Goal: Task Accomplishment & Management: Manage account settings

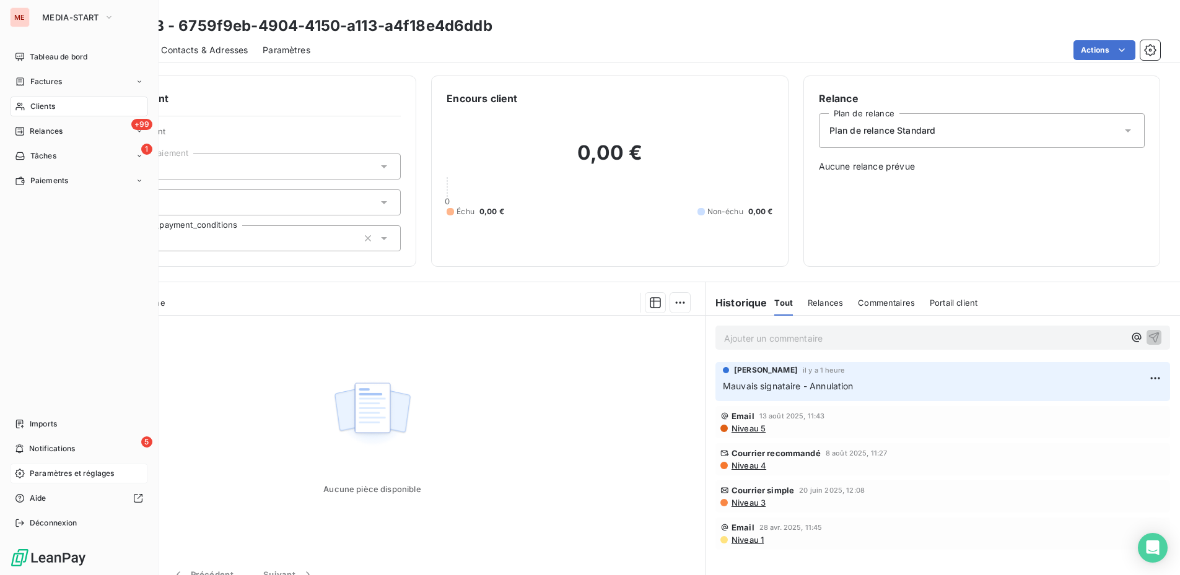
click at [61, 479] on span "Paramètres et réglages" at bounding box center [72, 473] width 84 height 11
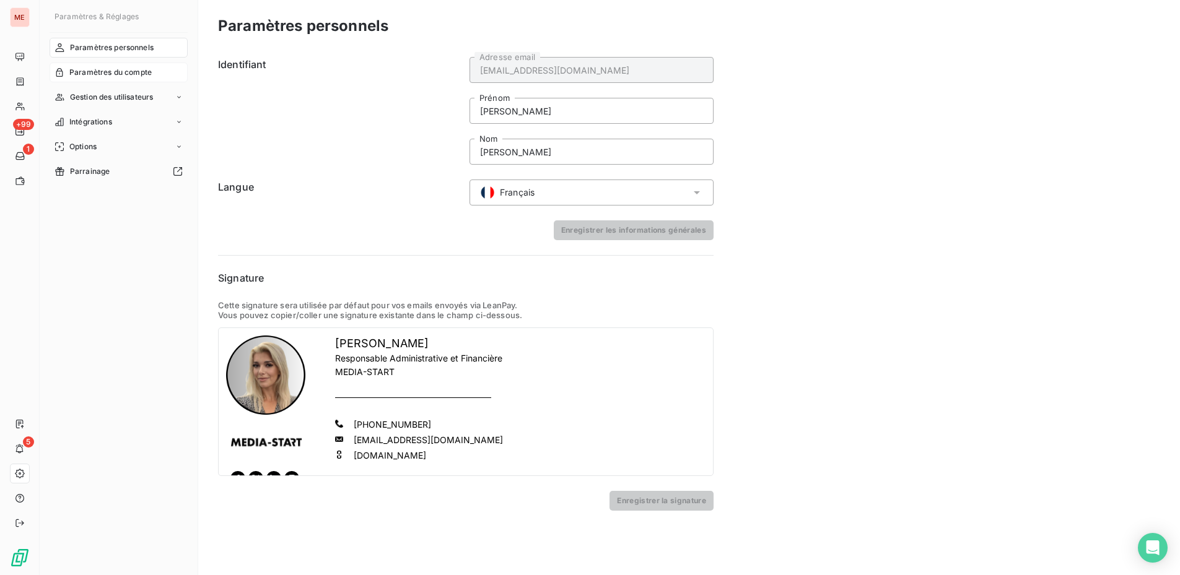
click at [121, 72] on span "Paramètres du compte" at bounding box center [110, 72] width 82 height 11
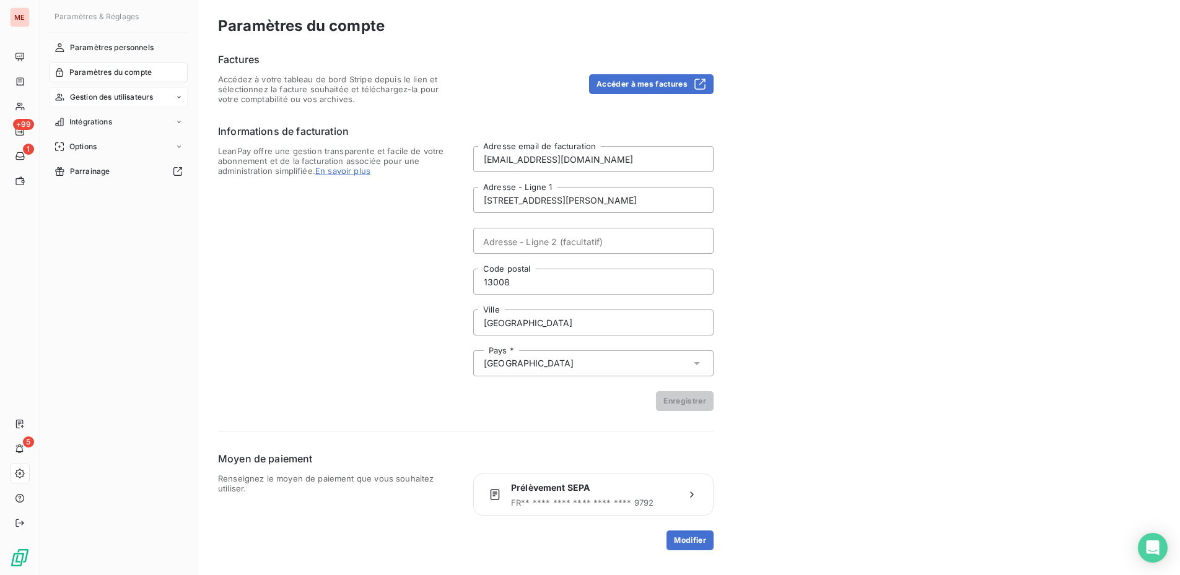
click at [127, 96] on span "Gestion des utilisateurs" at bounding box center [112, 97] width 84 height 11
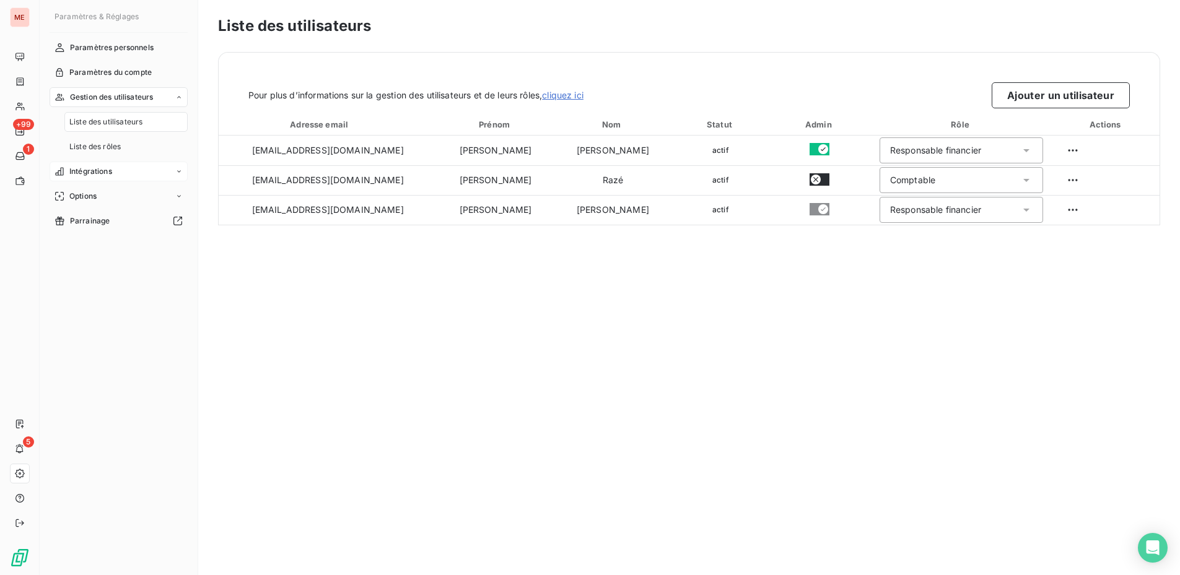
click at [131, 175] on div "Intégrations" at bounding box center [119, 172] width 138 height 20
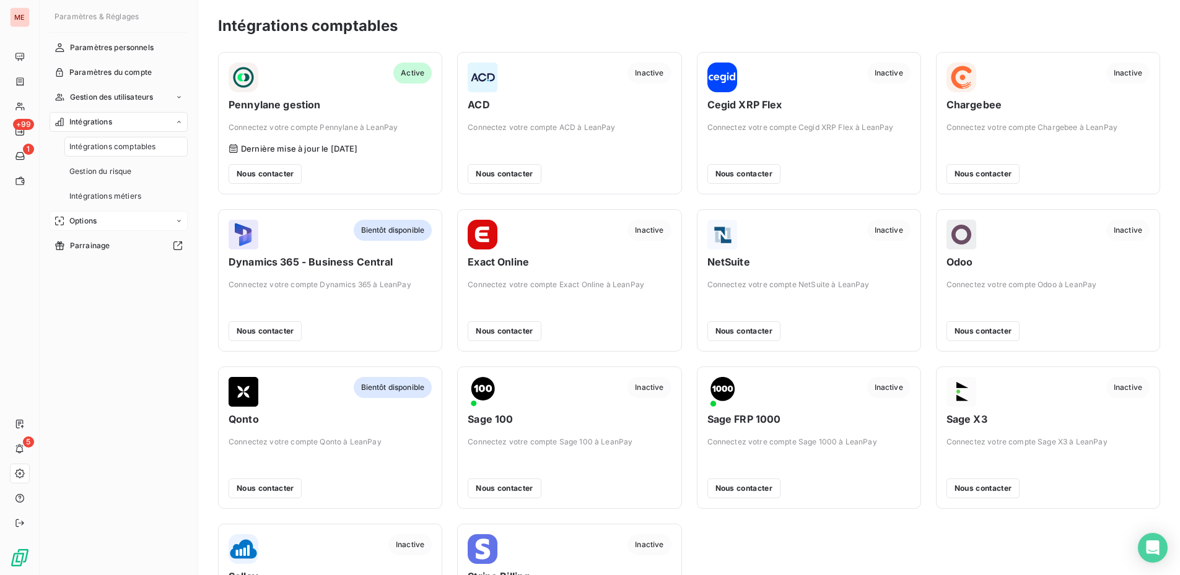
click at [115, 223] on div "Options" at bounding box center [119, 221] width 138 height 20
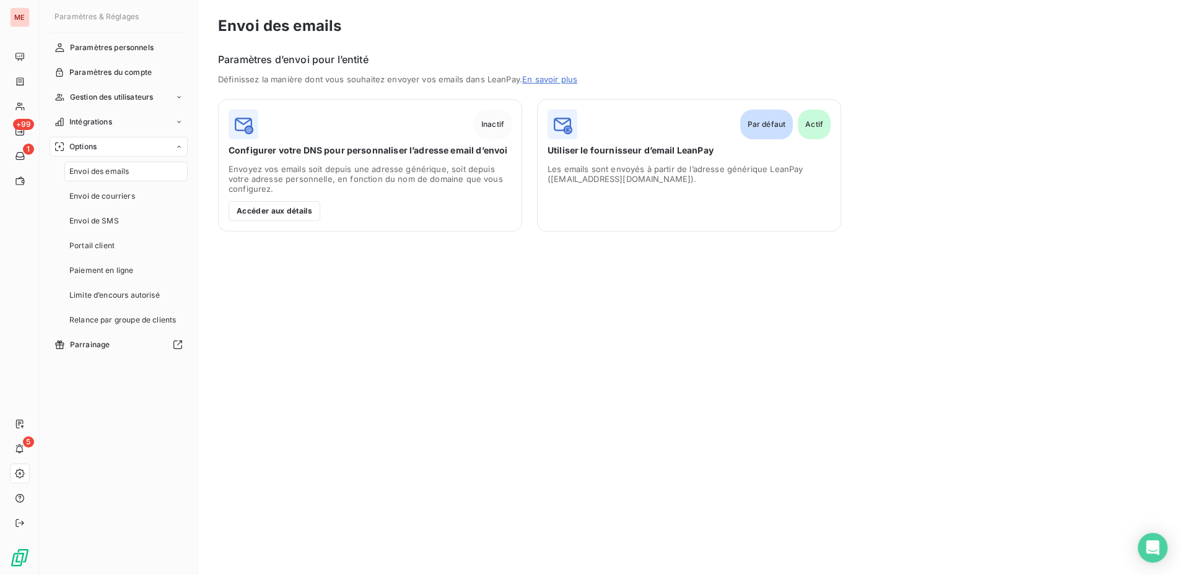
click at [587, 153] on span "Utiliser le fournisseur d’email LeanPay" at bounding box center [689, 150] width 283 height 12
click at [92, 40] on div "Paramètres personnels" at bounding box center [119, 48] width 138 height 20
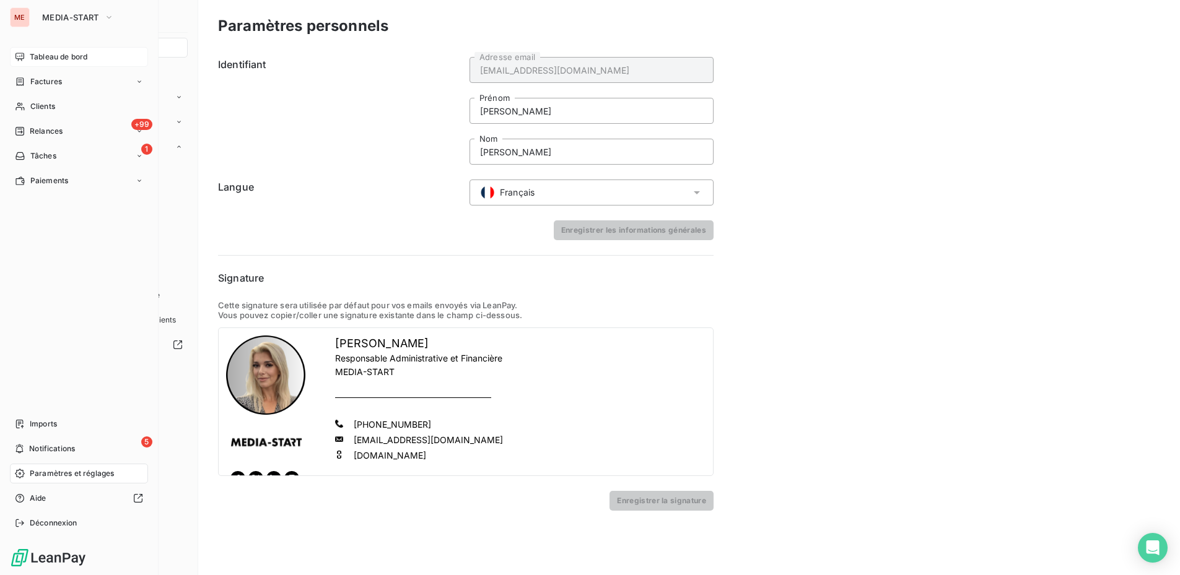
click at [28, 48] on div "Tableau de bord" at bounding box center [79, 57] width 138 height 20
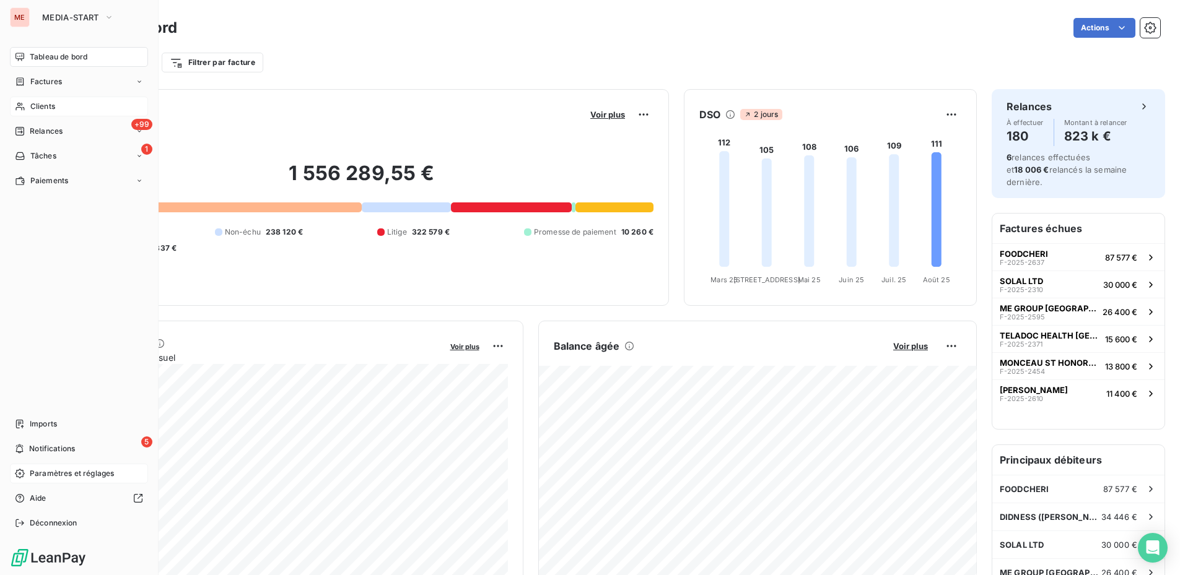
click at [43, 100] on div "Clients" at bounding box center [79, 107] width 138 height 20
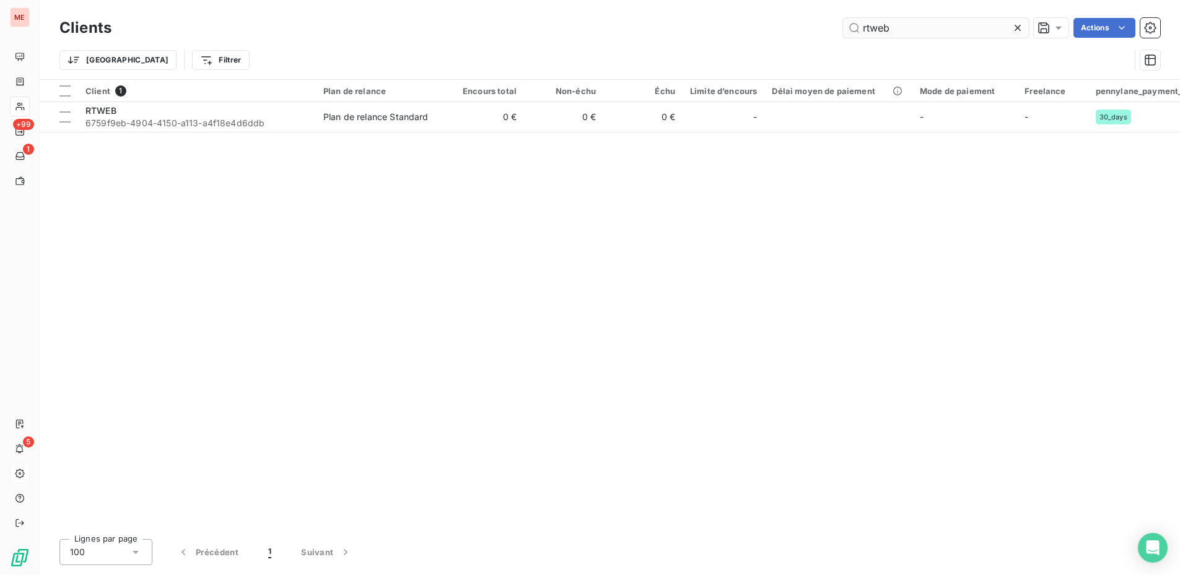
click at [877, 32] on input "rtweb" at bounding box center [936, 28] width 186 height 20
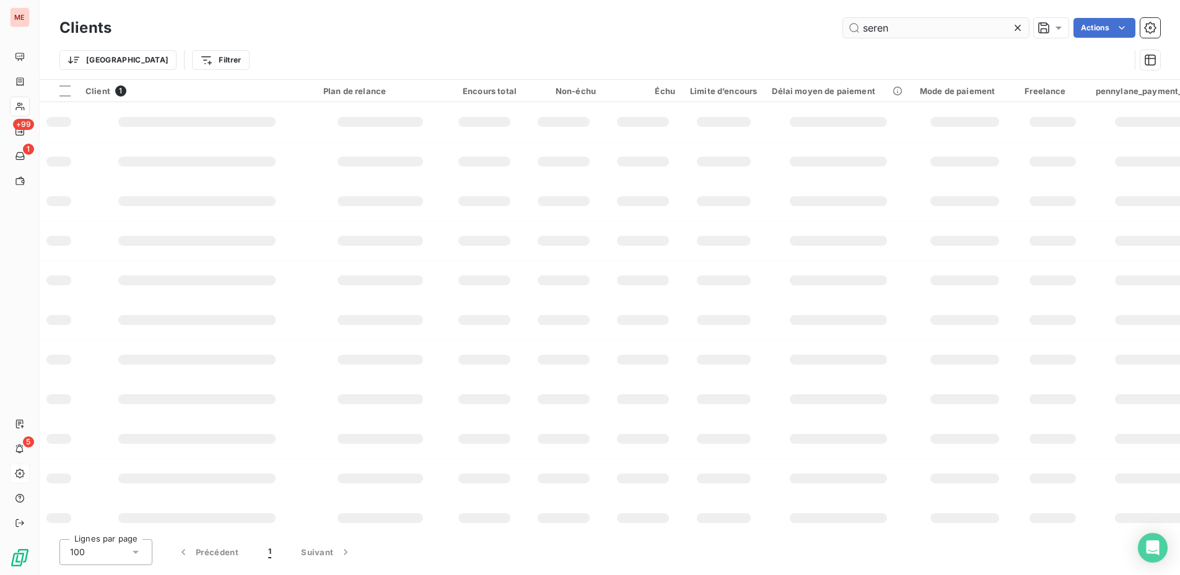
type input "serene"
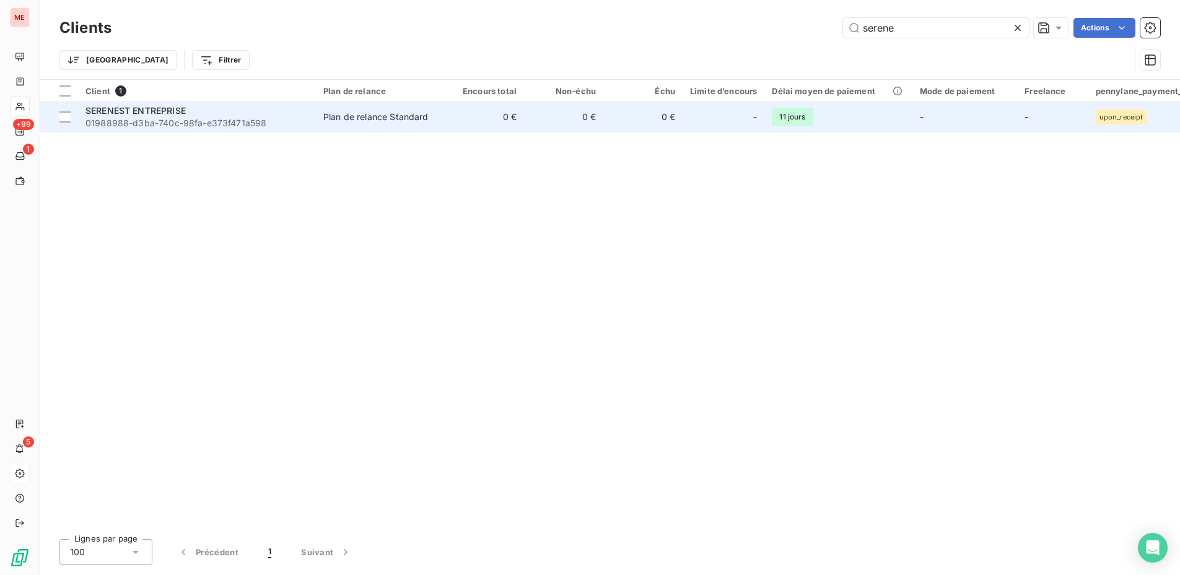
click at [616, 108] on td "0 €" at bounding box center [642, 117] width 79 height 30
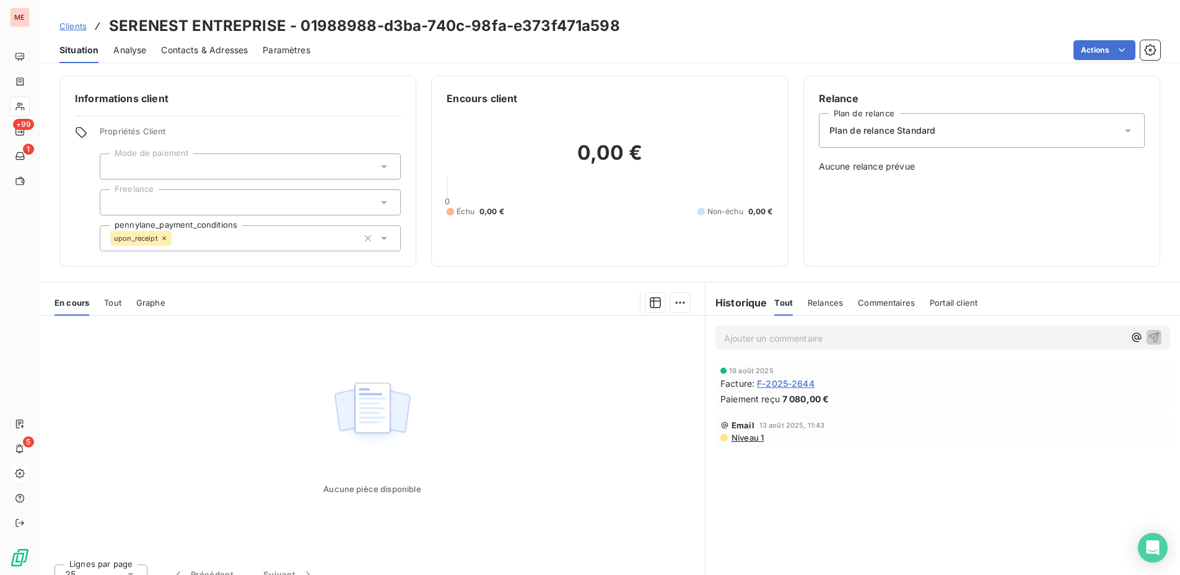
click at [790, 383] on span "F-2025-2644" at bounding box center [786, 383] width 58 height 13
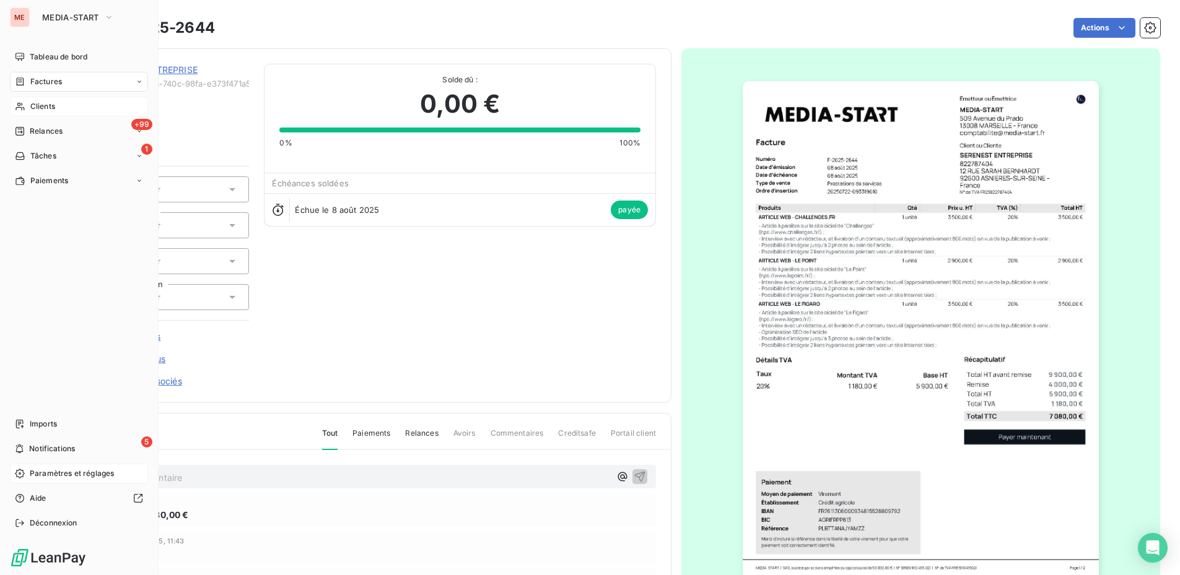
click at [25, 105] on div "Clients" at bounding box center [79, 107] width 138 height 20
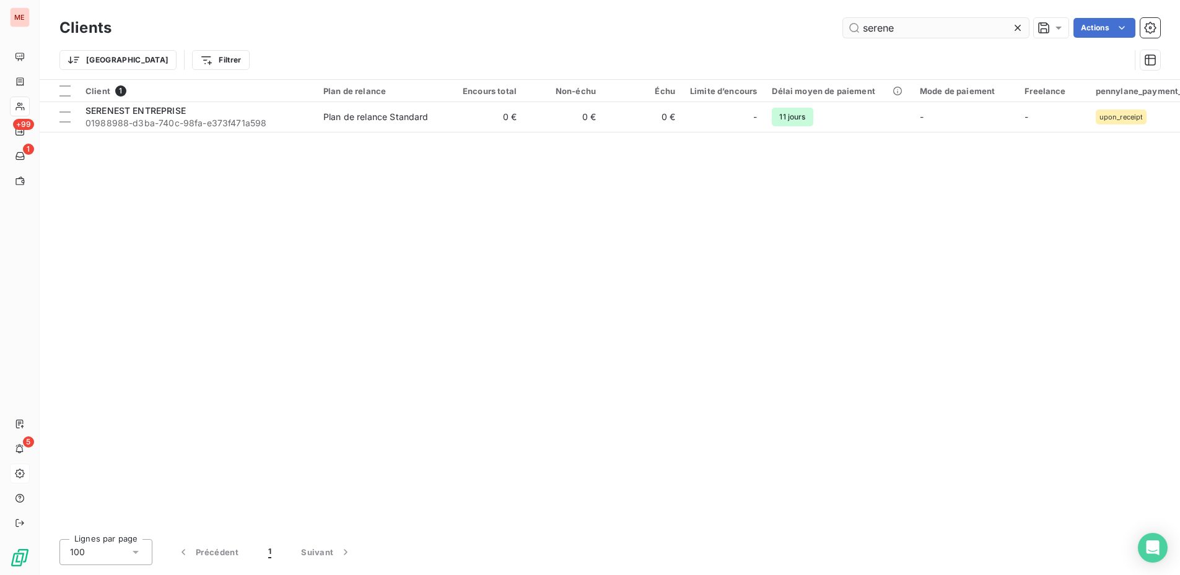
click at [880, 32] on input "serene" at bounding box center [936, 28] width 186 height 20
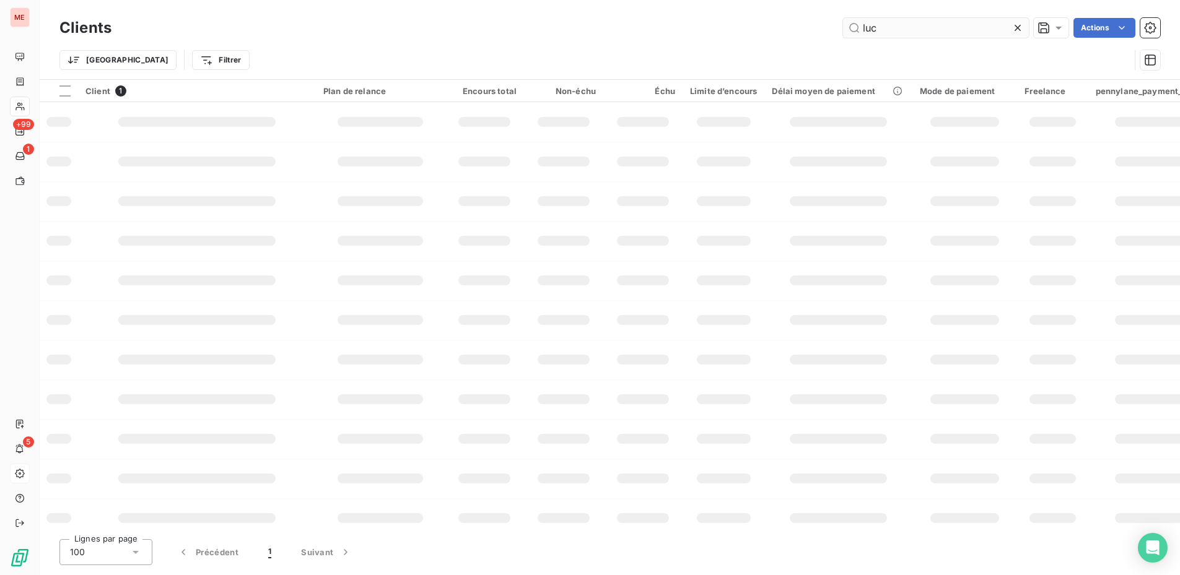
type input "lucc"
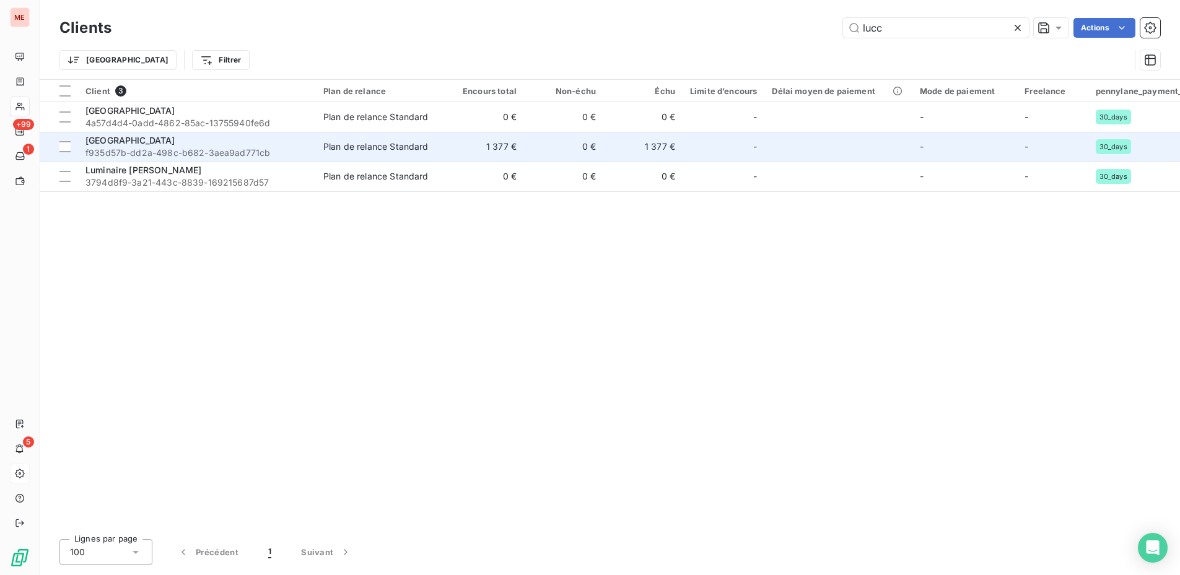
click at [523, 140] on td "1 377 €" at bounding box center [484, 147] width 79 height 30
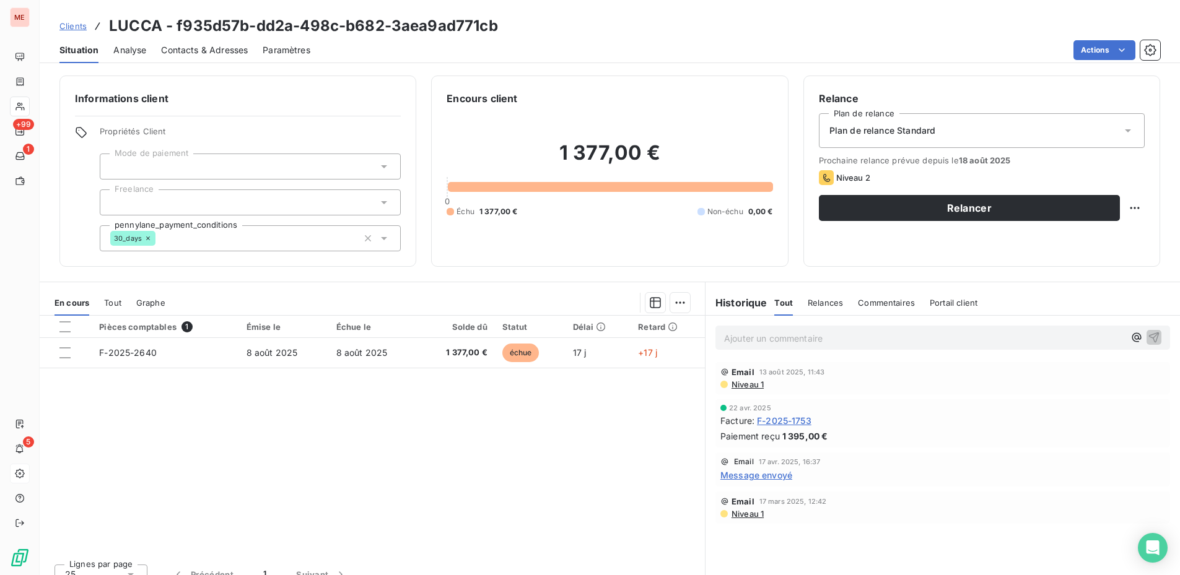
click at [194, 43] on div "Contacts & Adresses" at bounding box center [204, 50] width 87 height 26
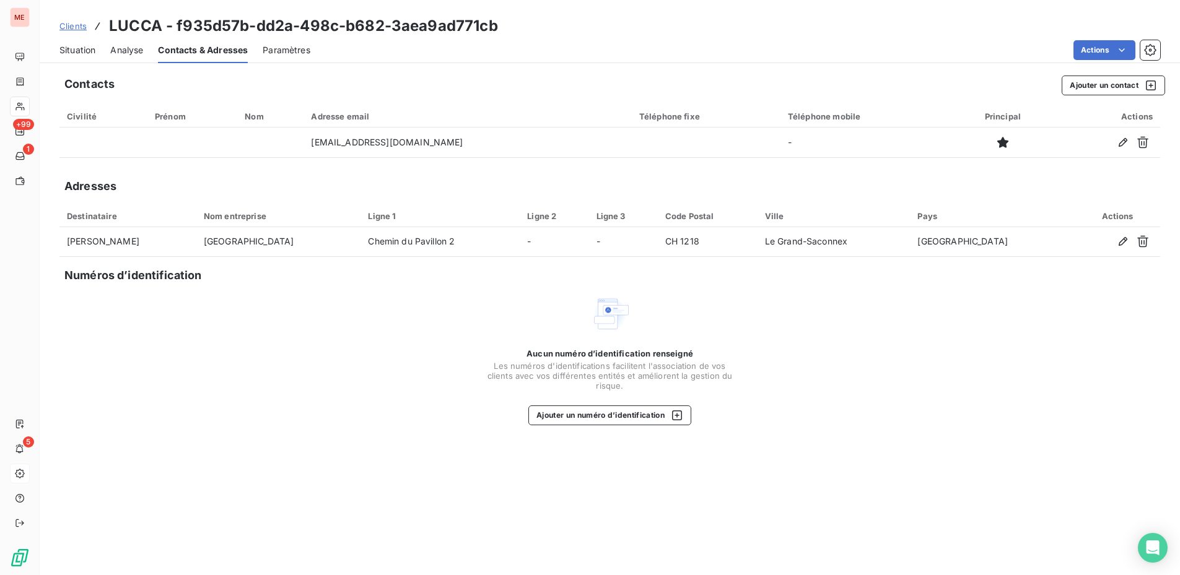
click at [77, 52] on span "Situation" at bounding box center [77, 50] width 36 height 12
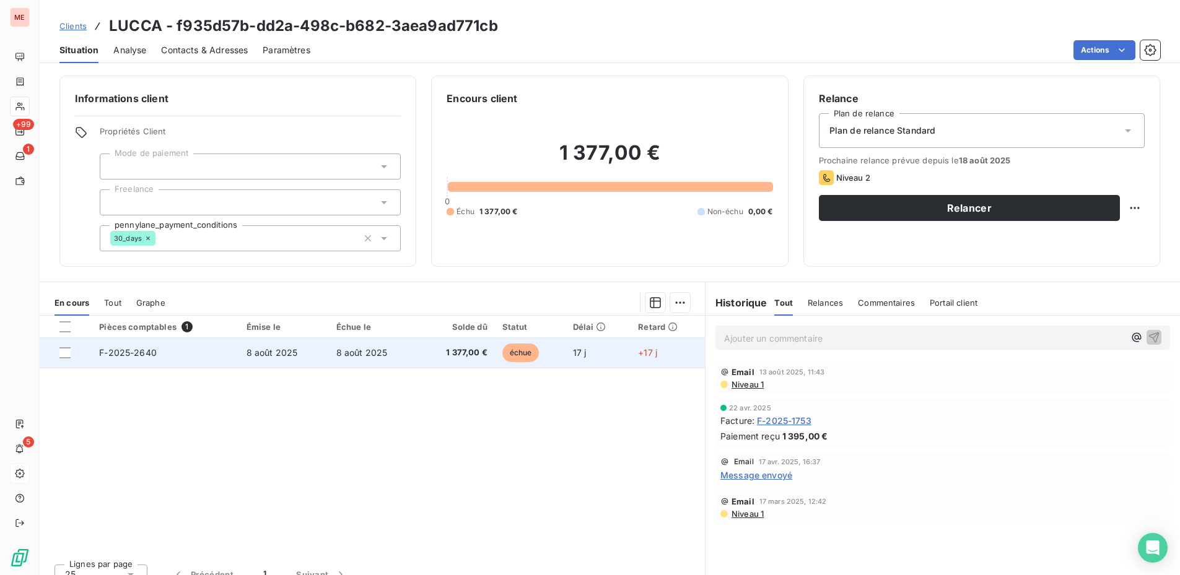
click at [402, 349] on td "8 août 2025" at bounding box center [374, 353] width 90 height 30
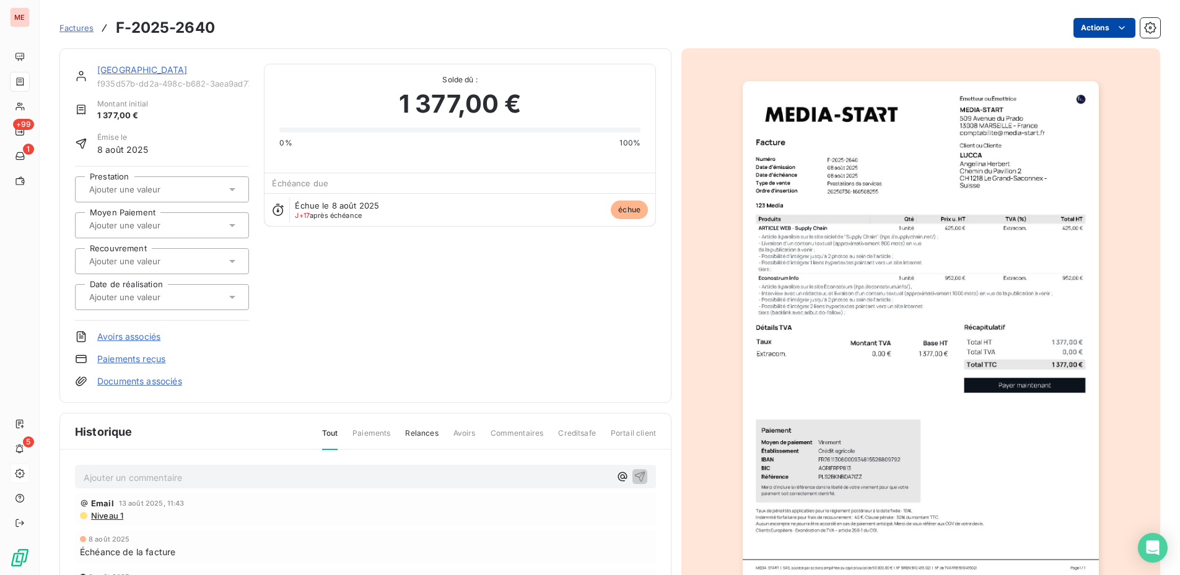
click at [1096, 27] on html "ME +99 1 5 Factures F-2025-2640 Actions LUCCA f935d57b-dd2a-498c-b682-3aea9ad77…" at bounding box center [590, 287] width 1180 height 575
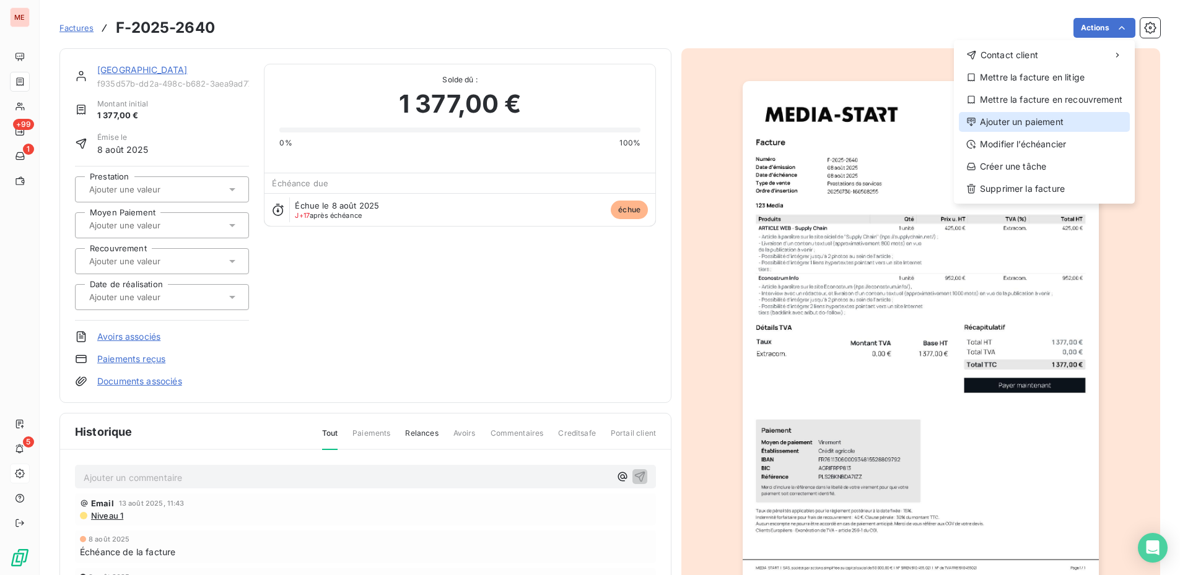
click at [1064, 124] on div "Ajouter un paiement" at bounding box center [1044, 122] width 171 height 20
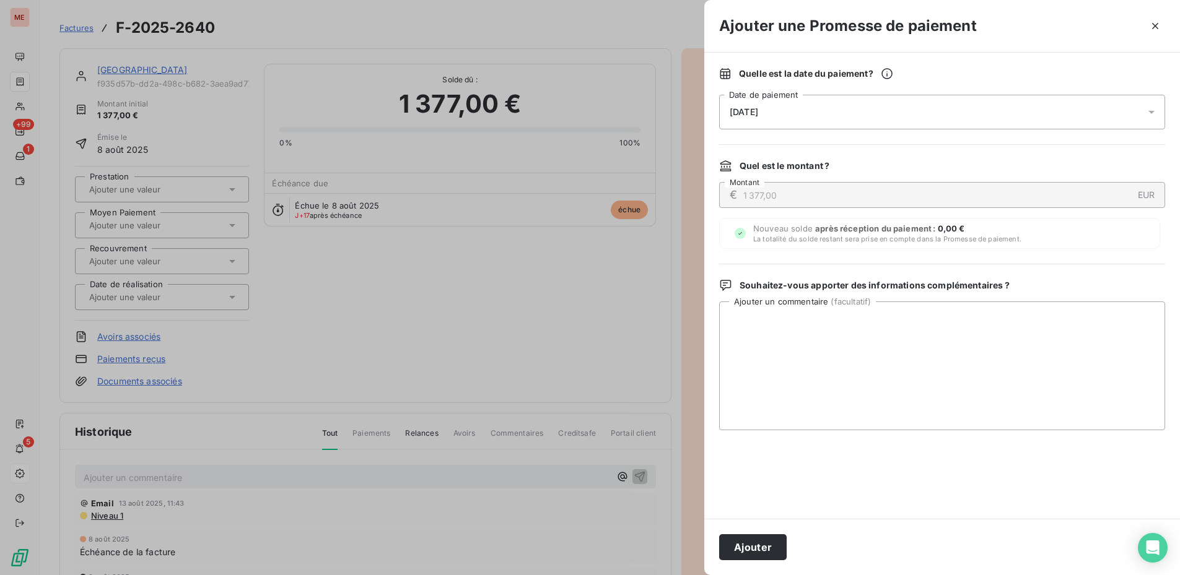
click at [909, 117] on div "[DATE]" at bounding box center [942, 112] width 446 height 35
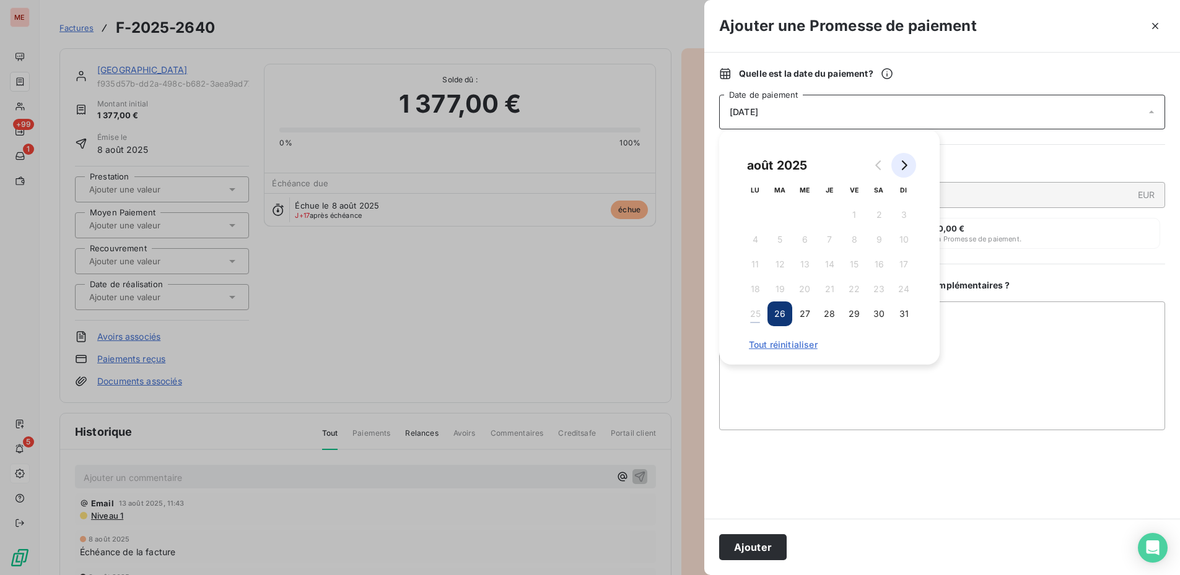
click at [906, 166] on icon "Go to next month" at bounding box center [905, 165] width 6 height 10
click at [758, 220] on button "1" at bounding box center [755, 215] width 25 height 25
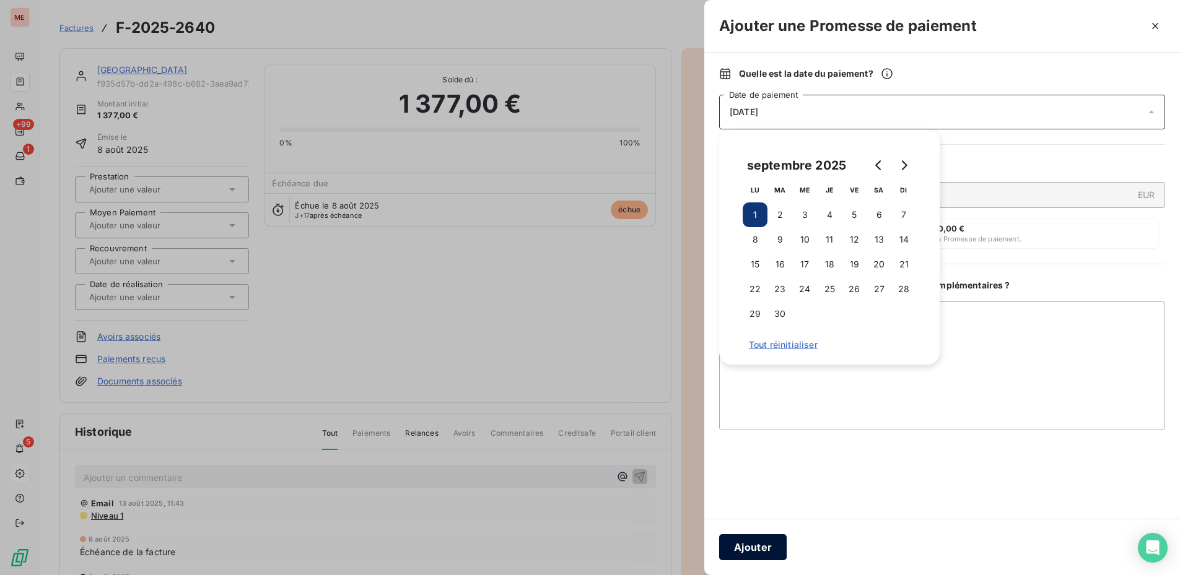
click at [761, 536] on button "Ajouter" at bounding box center [753, 548] width 68 height 26
